Goal: Transaction & Acquisition: Purchase product/service

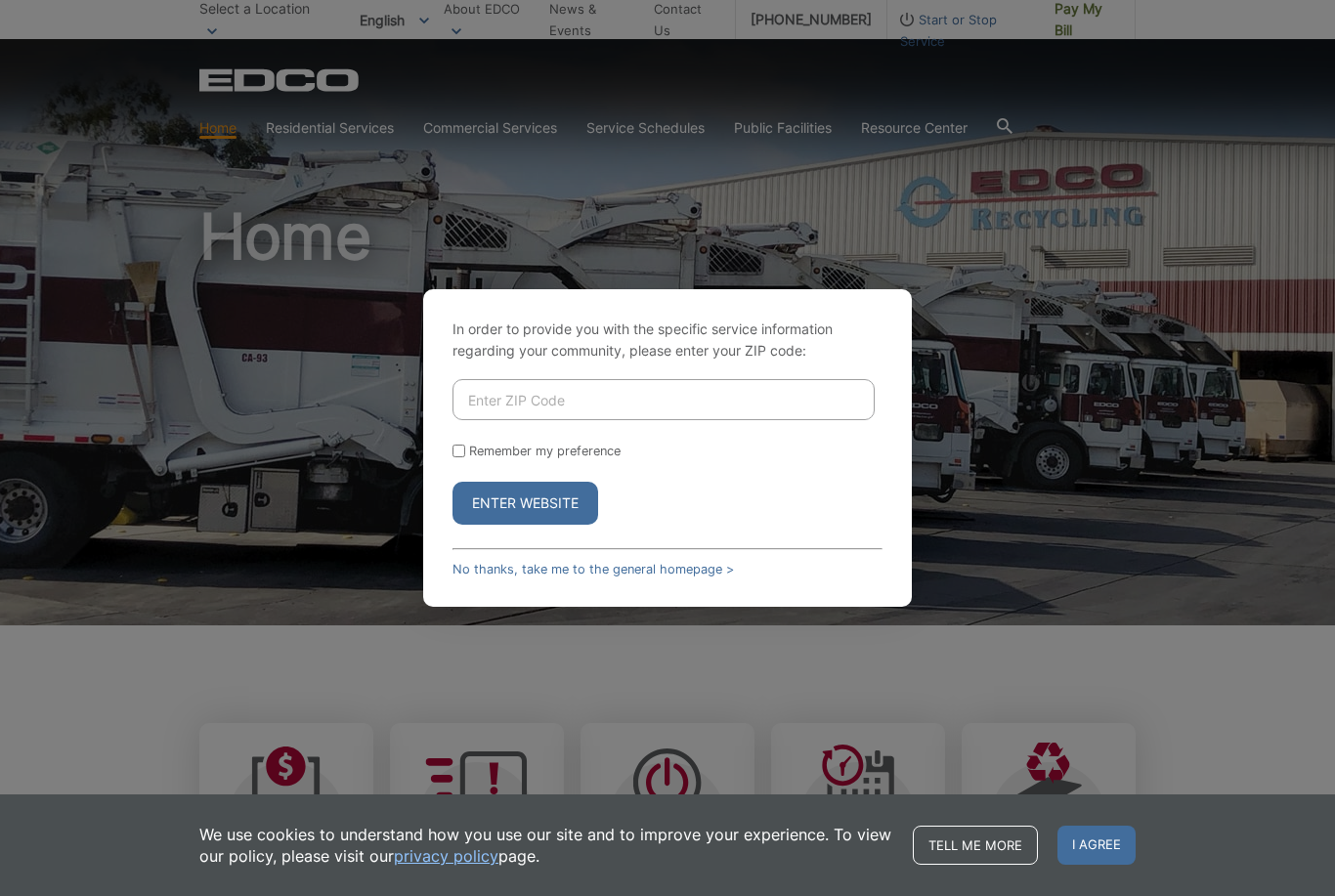
click at [706, 412] on input "Enter ZIP Code" at bounding box center [664, 399] width 422 height 41
click at [1073, 17] on div "In order to provide you with the specific service information regarding your co…" at bounding box center [668, 448] width 1335 height 896
click at [1075, 12] on div "In order to provide you with the specific service information regarding your co…" at bounding box center [668, 448] width 1335 height 896
click at [699, 420] on input "Enter ZIP Code" at bounding box center [664, 399] width 422 height 41
type input "92084"
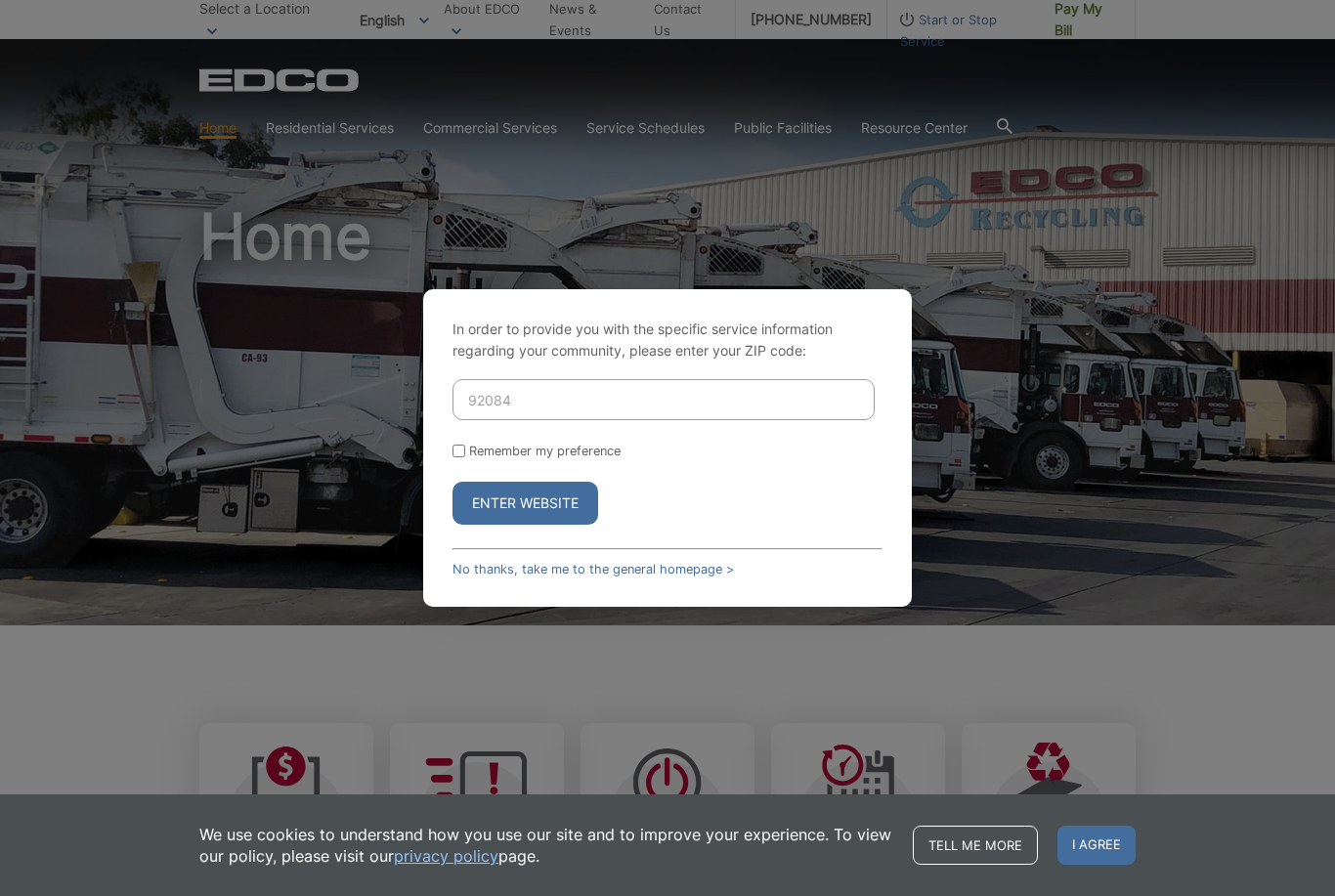
click at [470, 465] on form "92084 Remember my preference Enter Website" at bounding box center [668, 451] width 430 height 145
click at [476, 458] on label "Remember my preference" at bounding box center [545, 450] width 151 height 15
click at [465, 457] on input "Remember my preference" at bounding box center [458, 450] width 13 height 13
checkbox input "true"
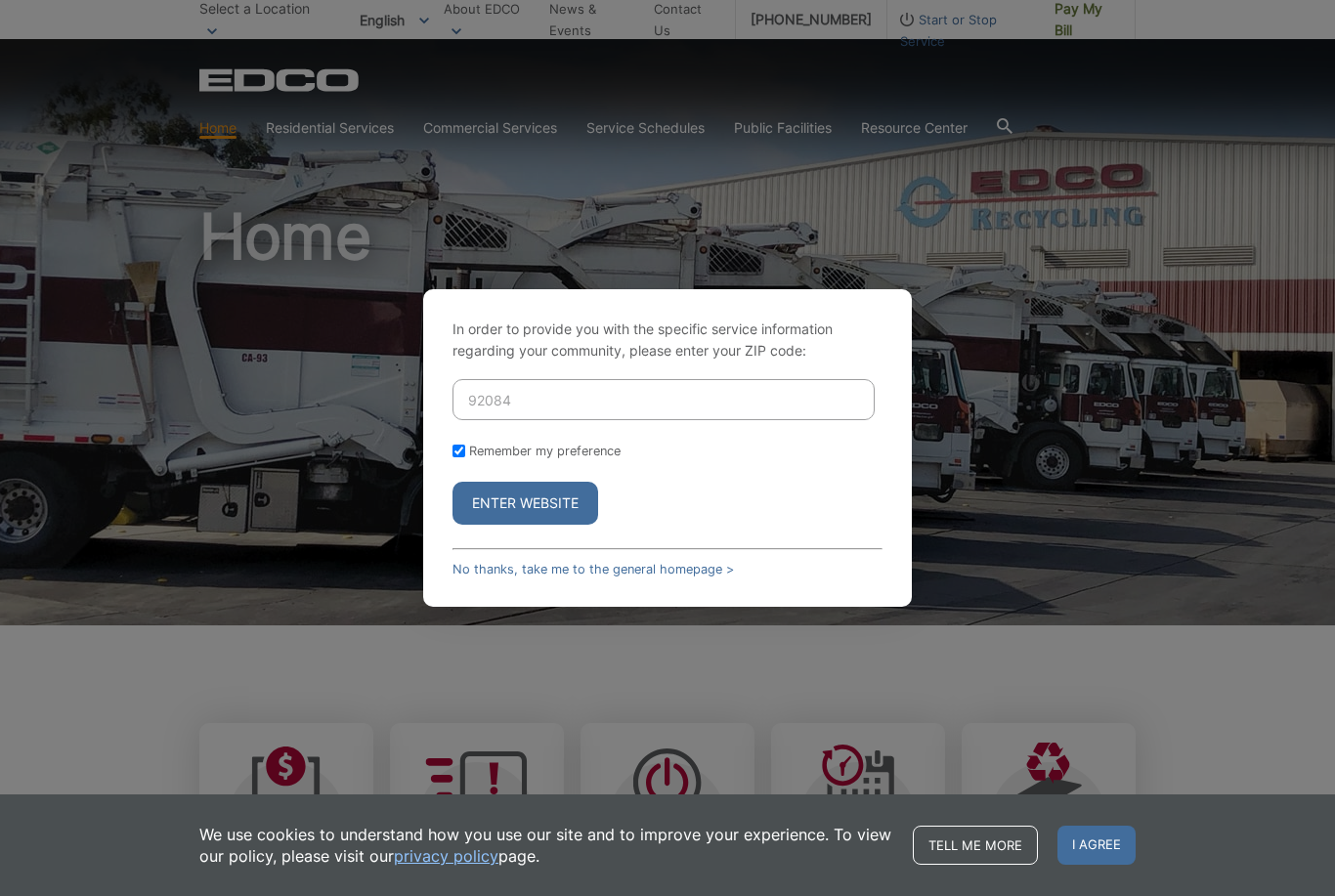
click at [540, 525] on button "Enter Website" at bounding box center [525, 503] width 145 height 43
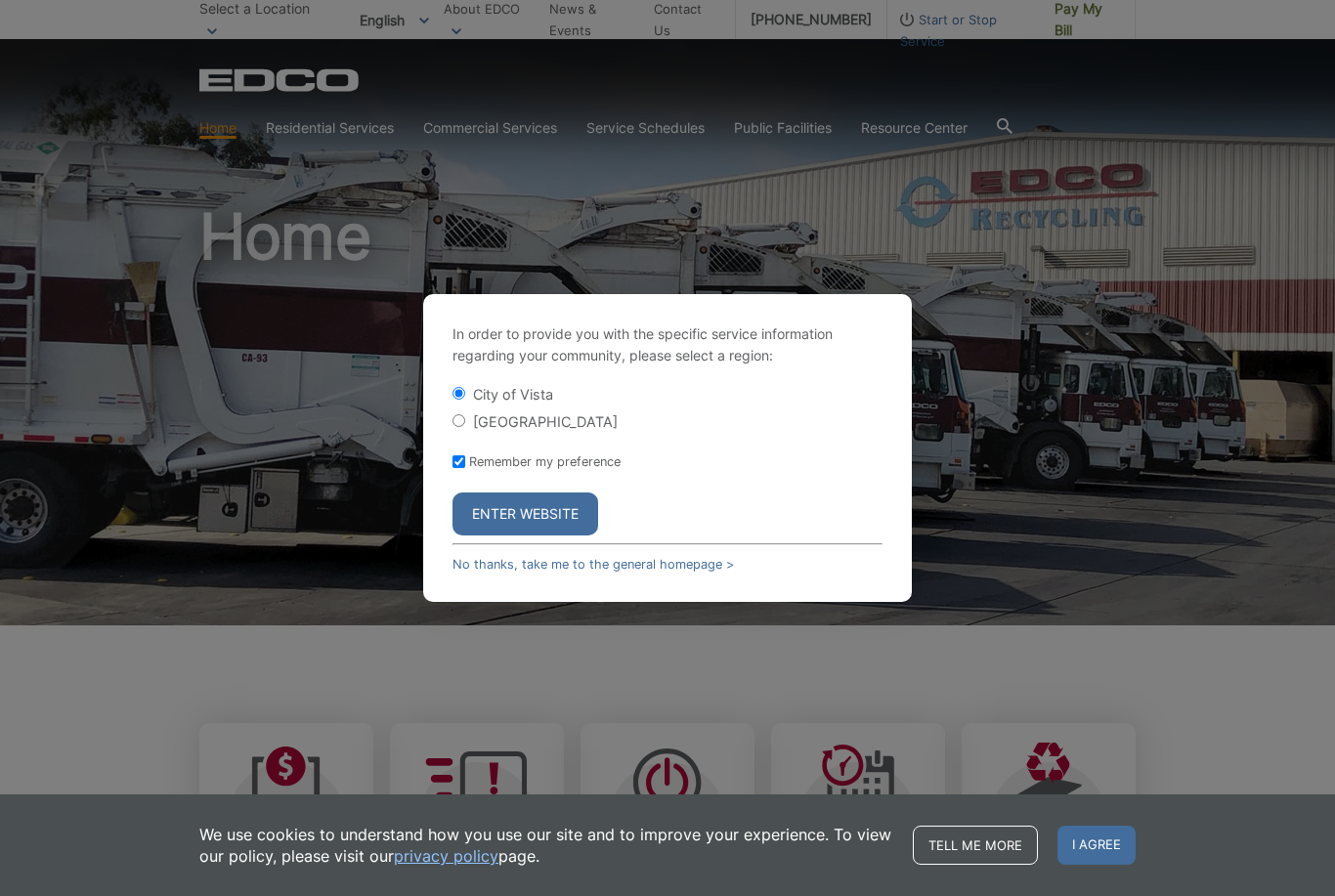
click at [453, 461] on form "City of Vista Vista County Remember my preference Enter Website" at bounding box center [668, 459] width 430 height 151
click at [465, 427] on input "[GEOGRAPHIC_DATA]" at bounding box center [458, 420] width 13 height 13
radio input "true"
click at [552, 536] on button "Enter Website" at bounding box center [525, 514] width 145 height 43
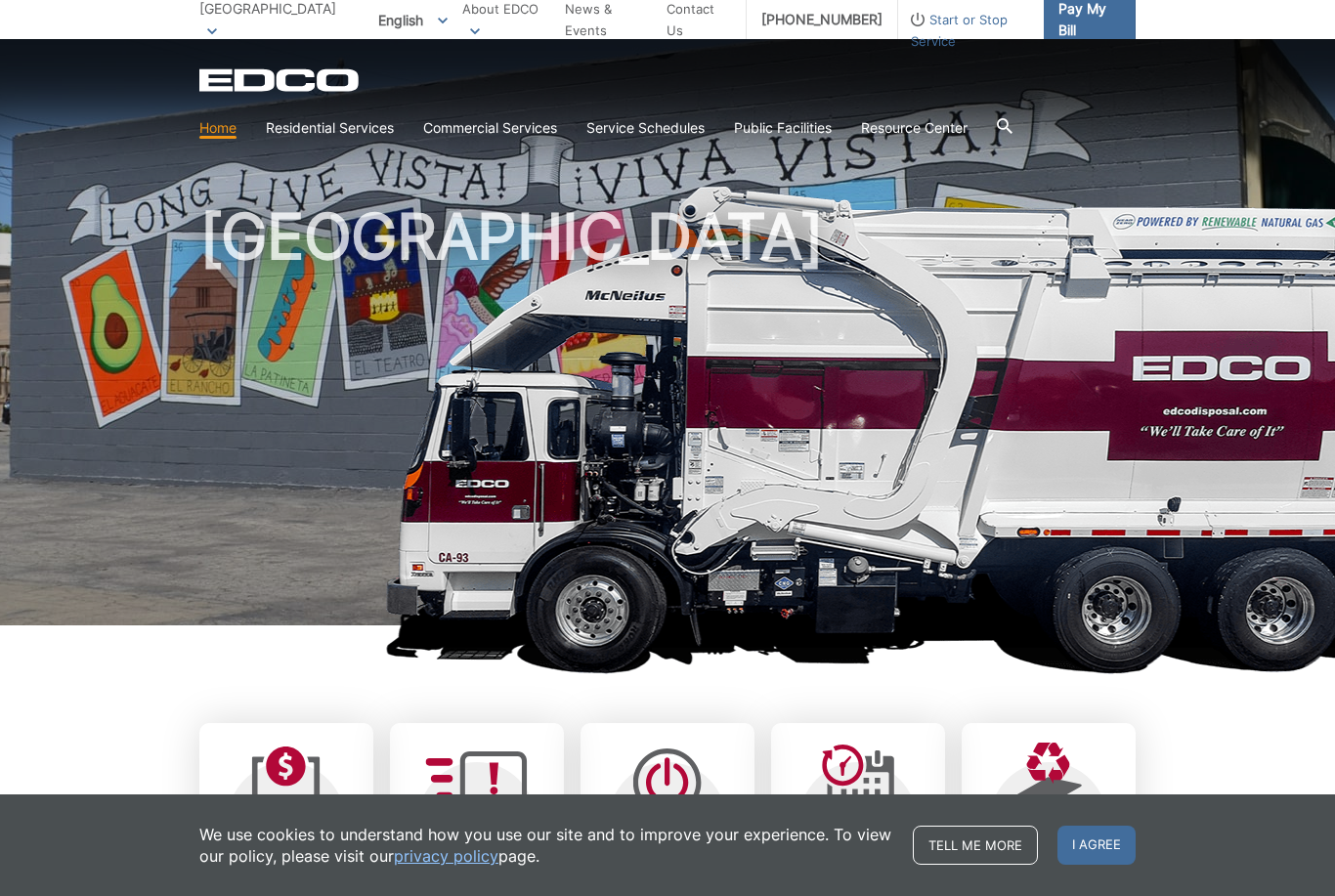
click at [1084, 21] on span "Pay My Bill" at bounding box center [1090, 20] width 62 height 43
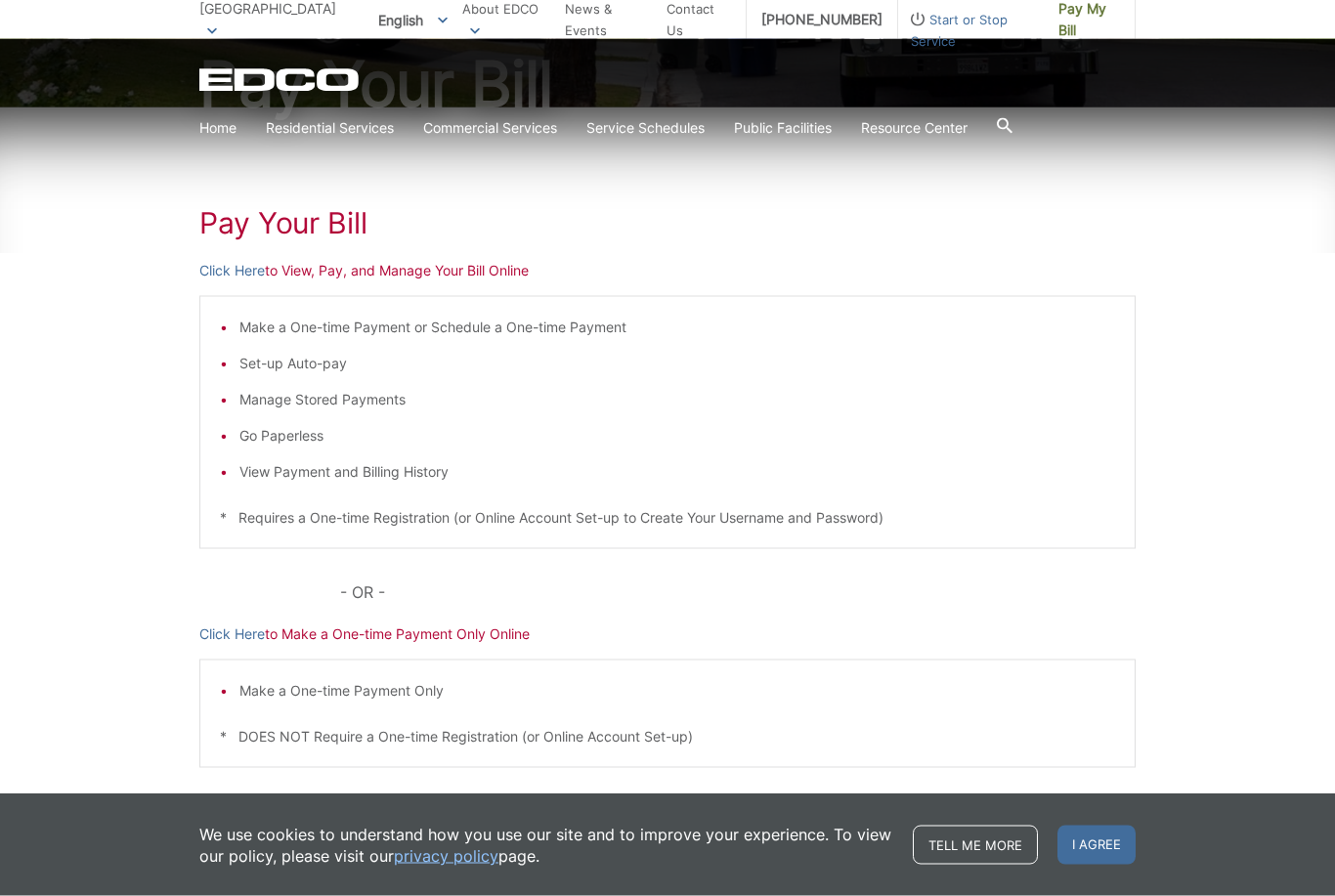
scroll to position [226, 0]
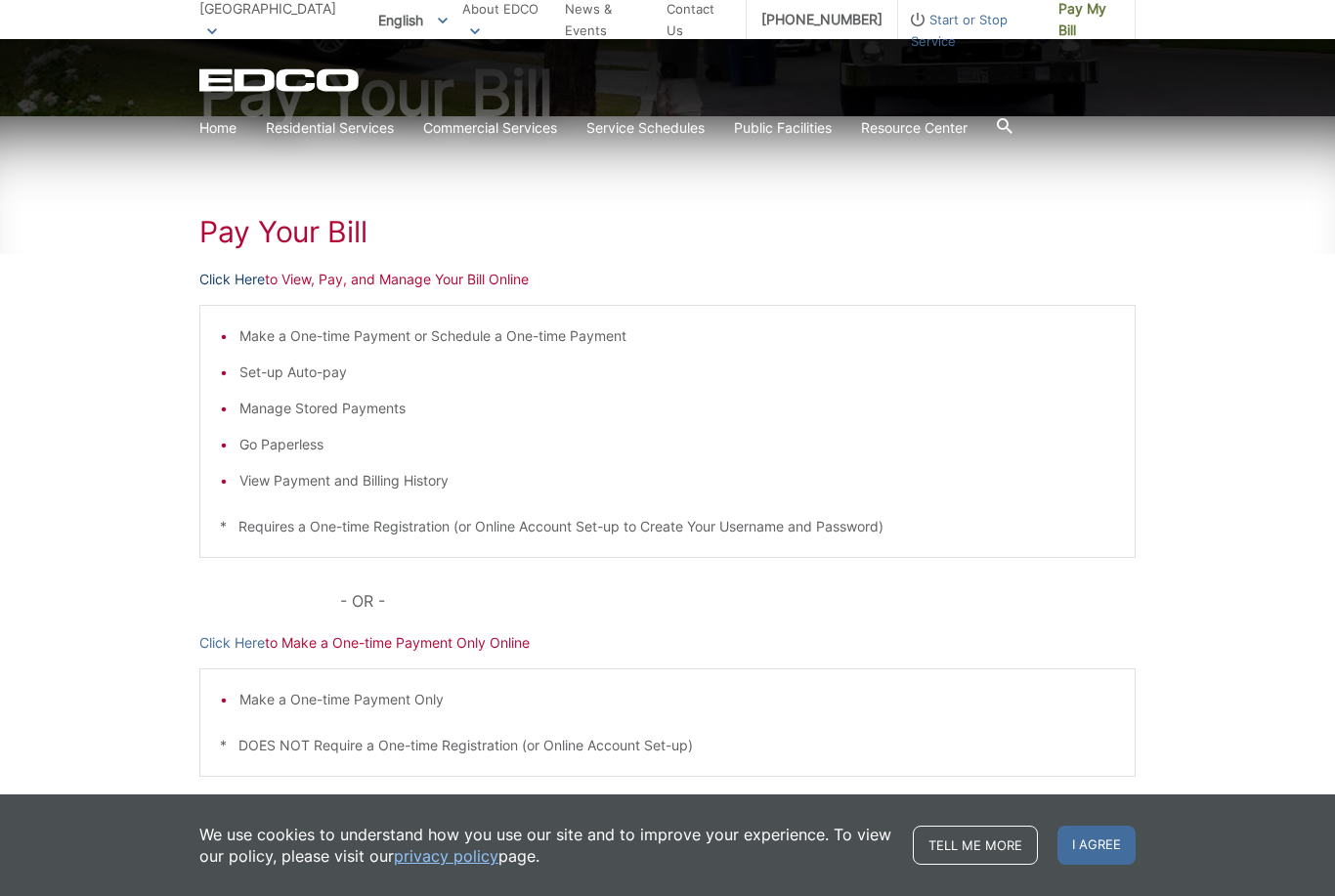
click at [219, 279] on link "Click Here" at bounding box center [232, 280] width 66 height 22
